Goal: Check status: Check status

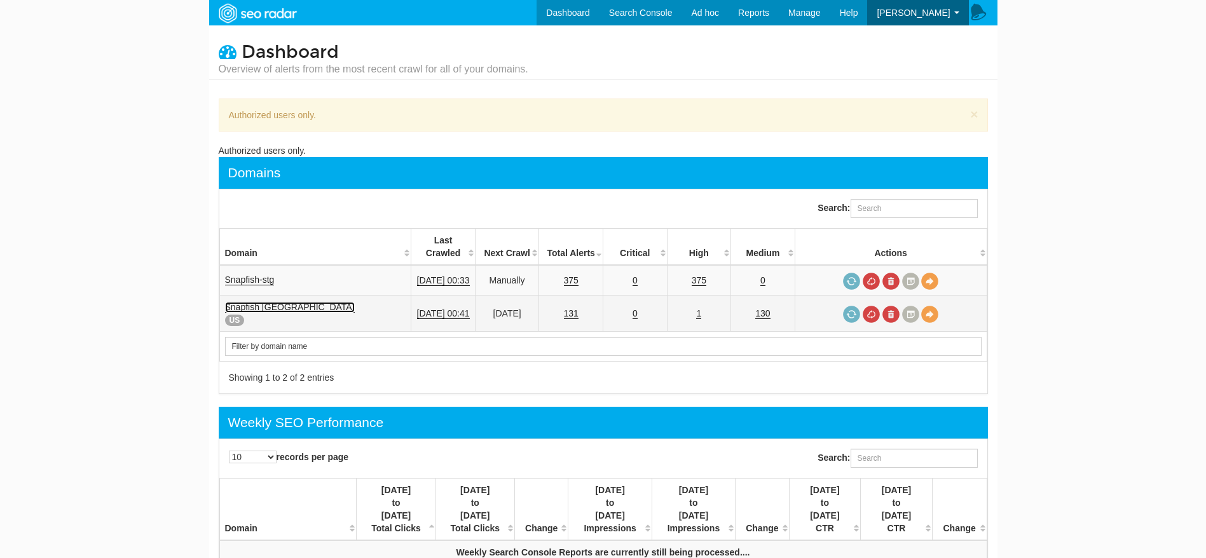
click at [270, 302] on link "Snapfish USA" at bounding box center [290, 307] width 130 height 11
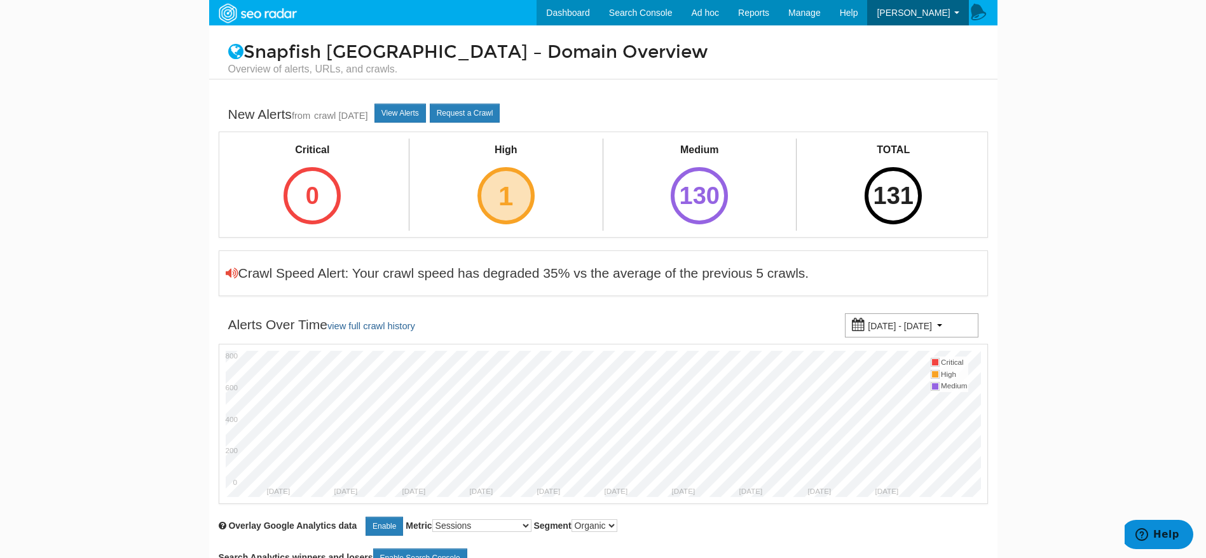
click at [507, 202] on div "1" at bounding box center [506, 195] width 57 height 57
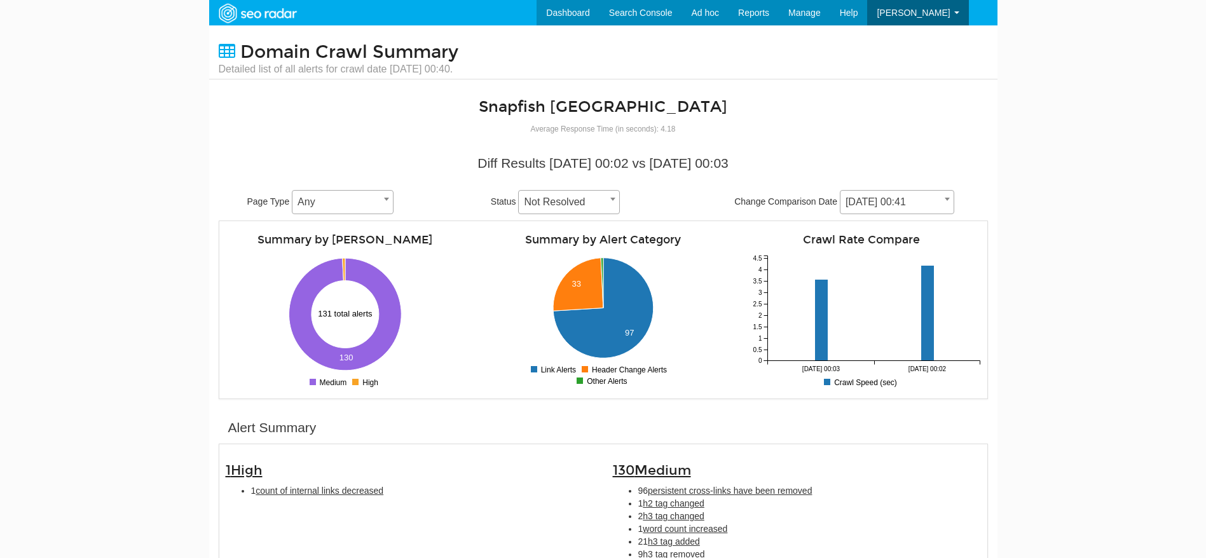
scroll to position [51, 0]
click at [354, 488] on span "count of internal links decreased" at bounding box center [320, 491] width 128 height 10
type input "count of internal links decreased"
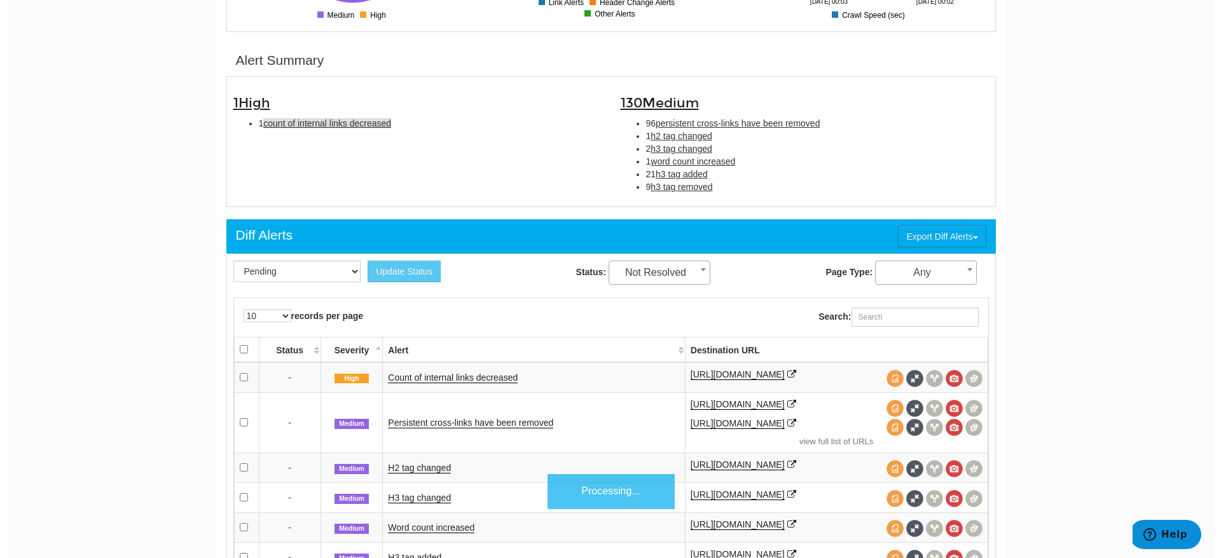
scroll to position [412, 0]
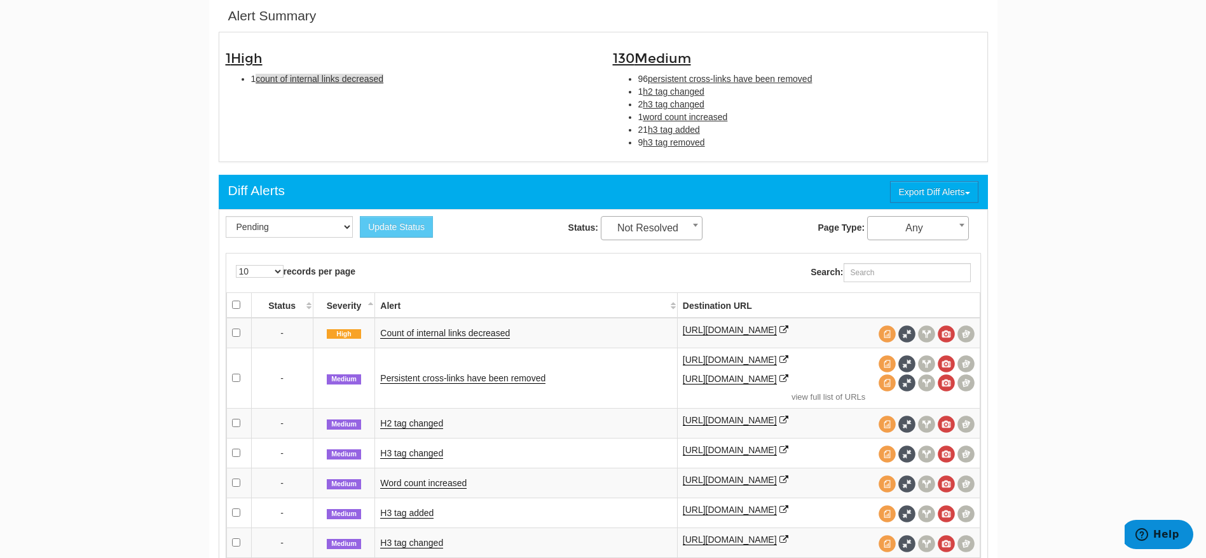
click at [444, 339] on td "Count of internal links decreased" at bounding box center [526, 333] width 302 height 31
click at [469, 332] on link "Count of internal links decreased" at bounding box center [445, 333] width 130 height 11
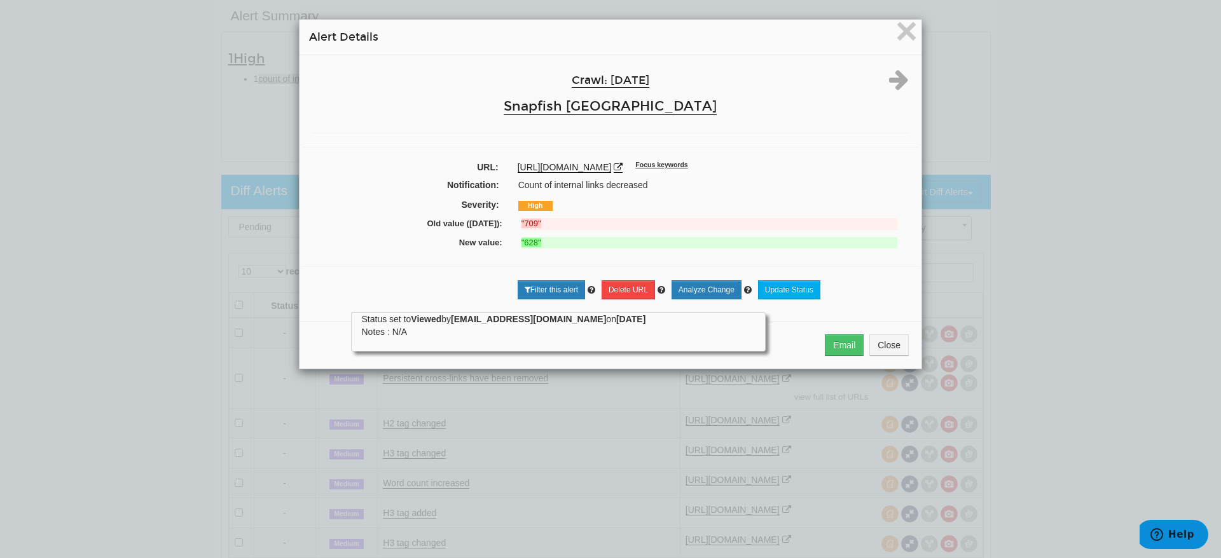
click at [43, 137] on div "× Alert Details Crawl: 10/12/2025 Snapfish USA URL: https://www.snapfish.com/ph…" at bounding box center [610, 279] width 1221 height 558
